Goal: Navigation & Orientation: Go to known website

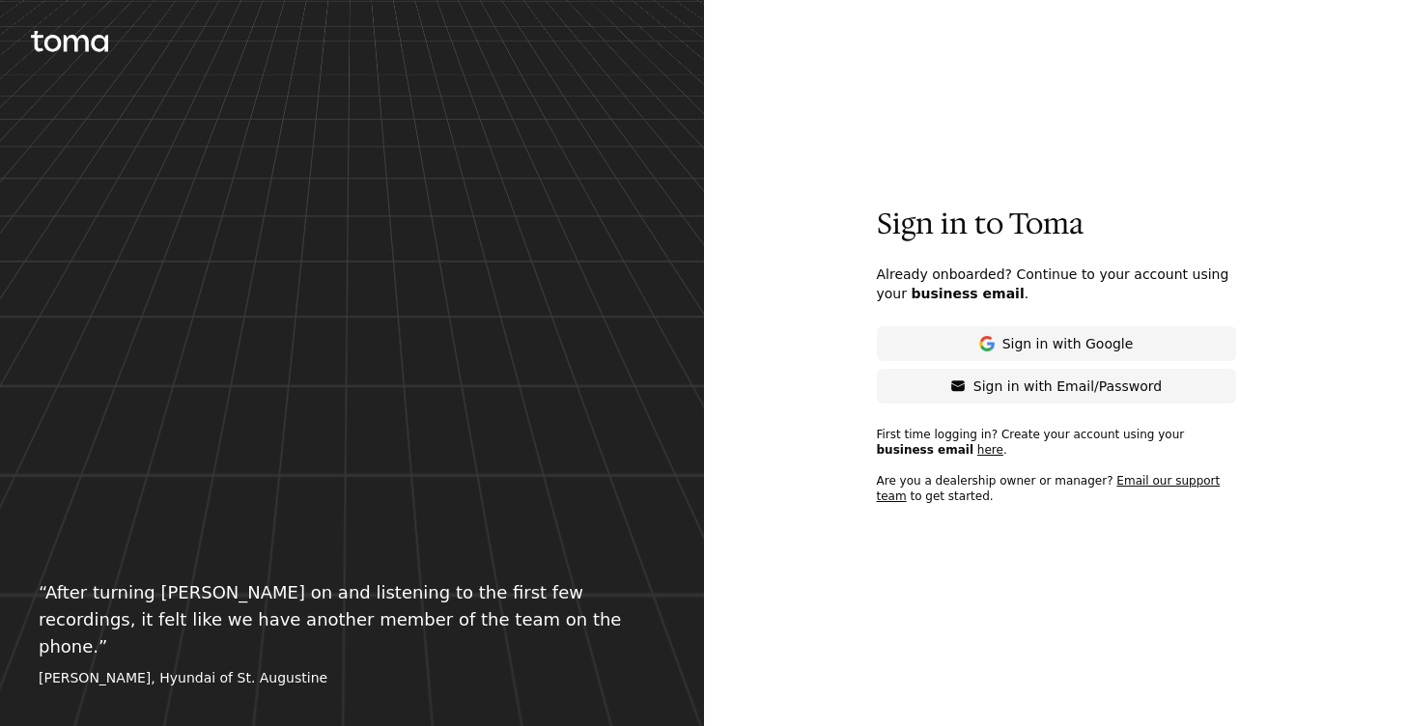
click at [646, 64] on div at bounding box center [352, 363] width 704 height 726
click at [1022, 229] on p "Sign in to Toma" at bounding box center [1056, 224] width 359 height 35
click at [1022, 225] on p "Sign in to Toma" at bounding box center [1056, 224] width 359 height 35
copy p "Toma"
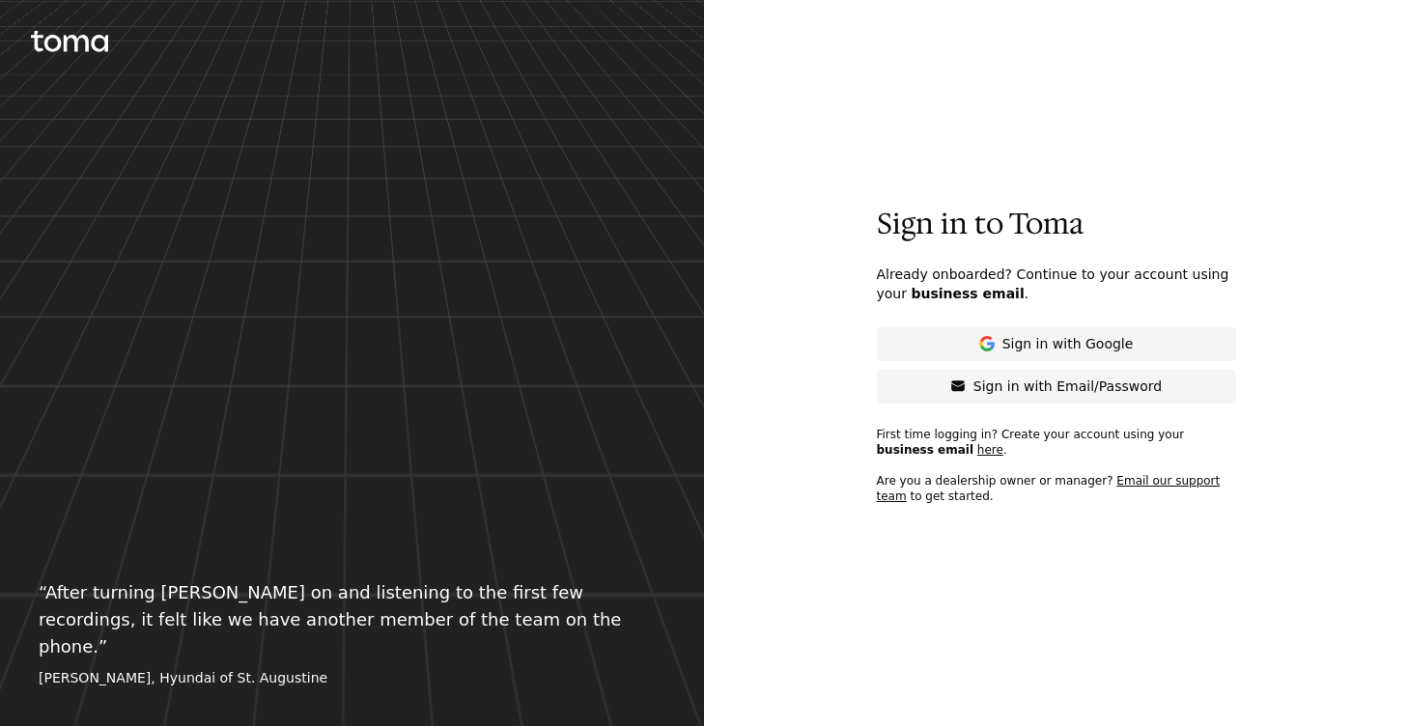
click at [920, 180] on div "Sign in to Toma Already onboarded? Continue to your account using your business…" at bounding box center [1056, 363] width 704 height 726
click at [1091, 272] on p "Already onboarded? Continue to your account using your business email ." at bounding box center [1056, 284] width 359 height 39
click at [1081, 272] on p "Already onboarded? Continue to your account using your business email ." at bounding box center [1056, 284] width 359 height 39
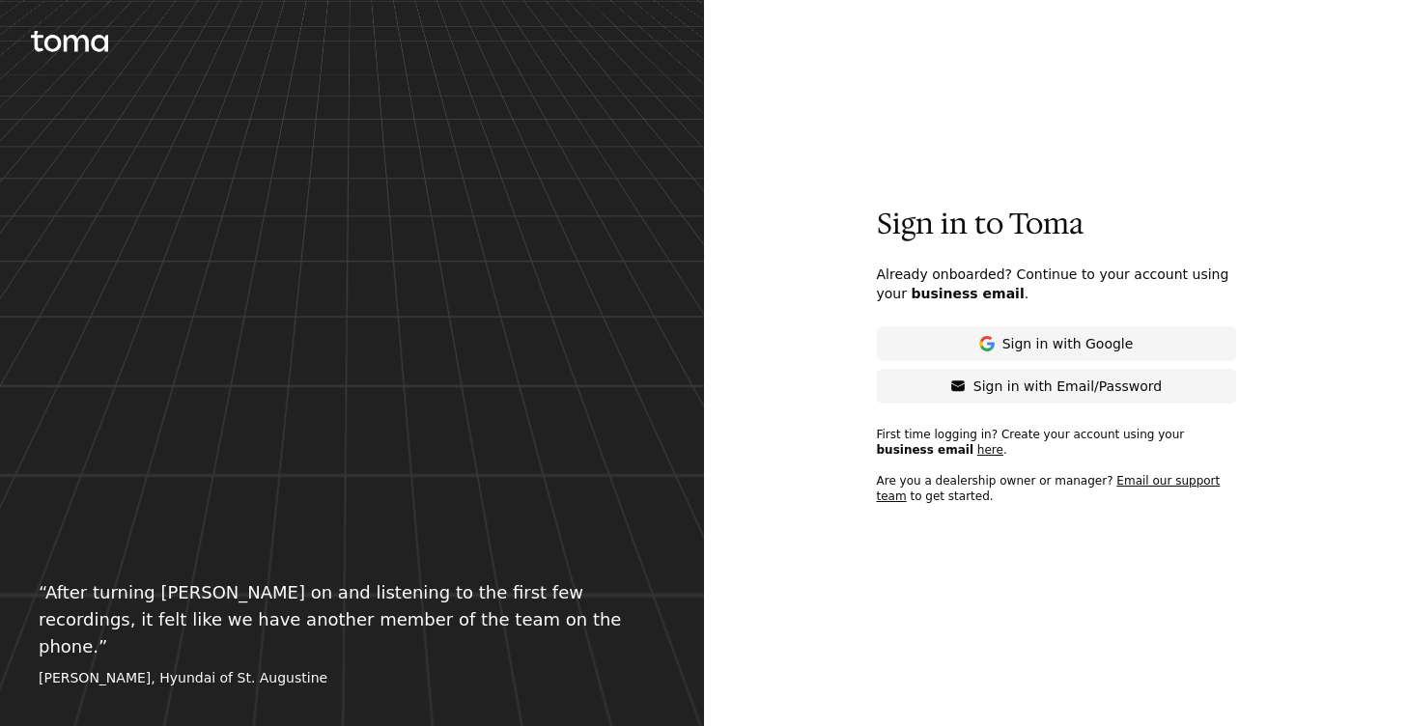
click at [1035, 232] on p "Sign in to Toma" at bounding box center [1056, 224] width 359 height 35
copy p "Toma"
